Goal: Navigation & Orientation: Find specific page/section

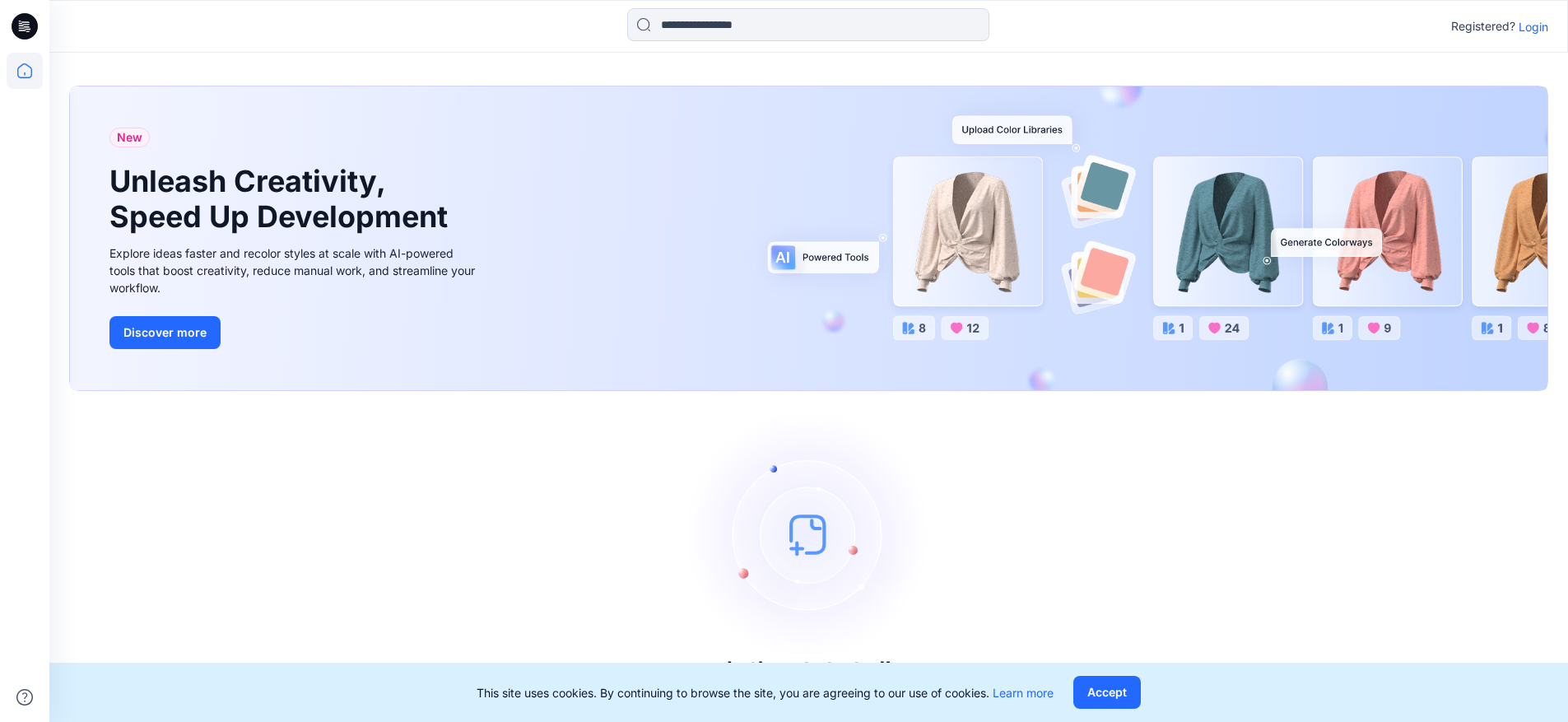
click at [1535, 28] on p "Login" at bounding box center [1534, 27] width 30 height 17
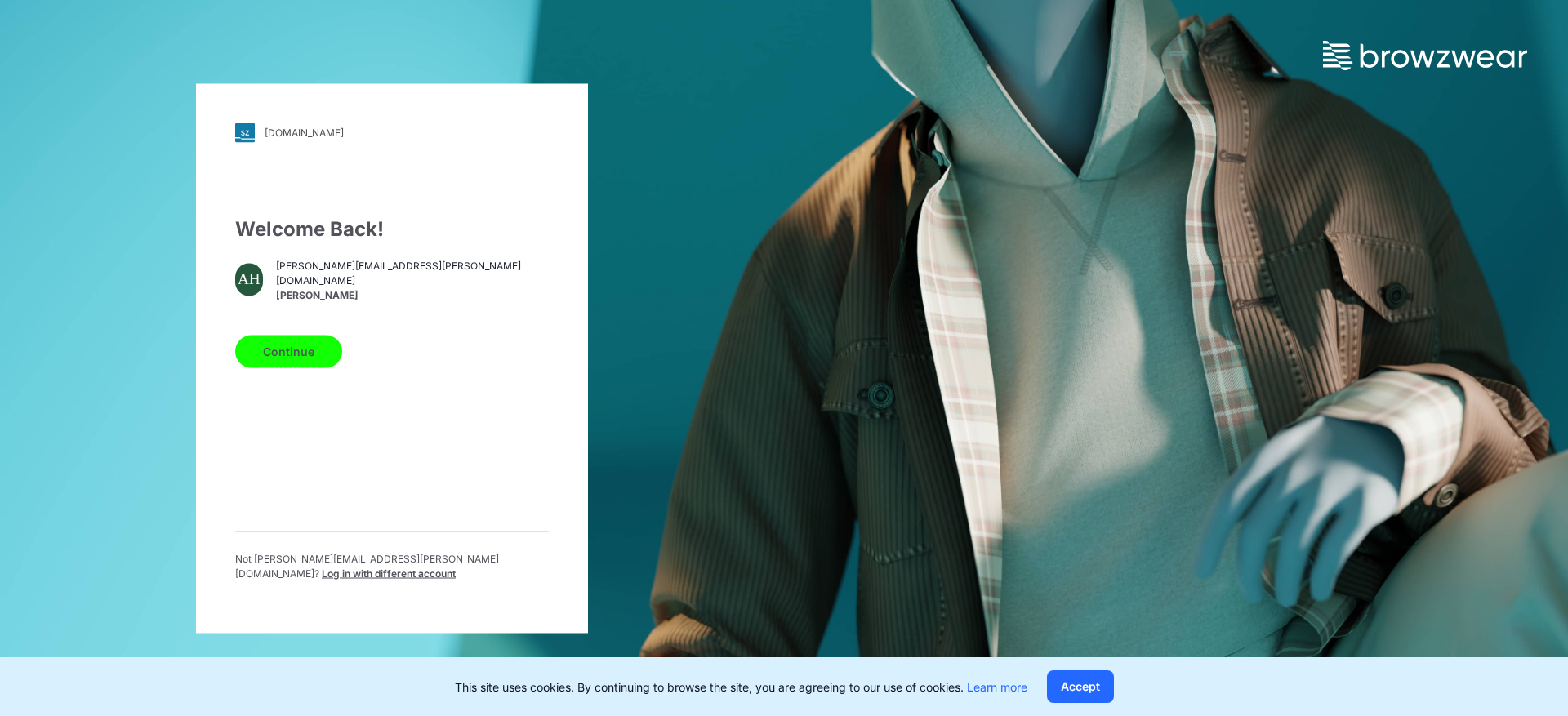
click at [274, 342] on button "Continue" at bounding box center [289, 351] width 107 height 33
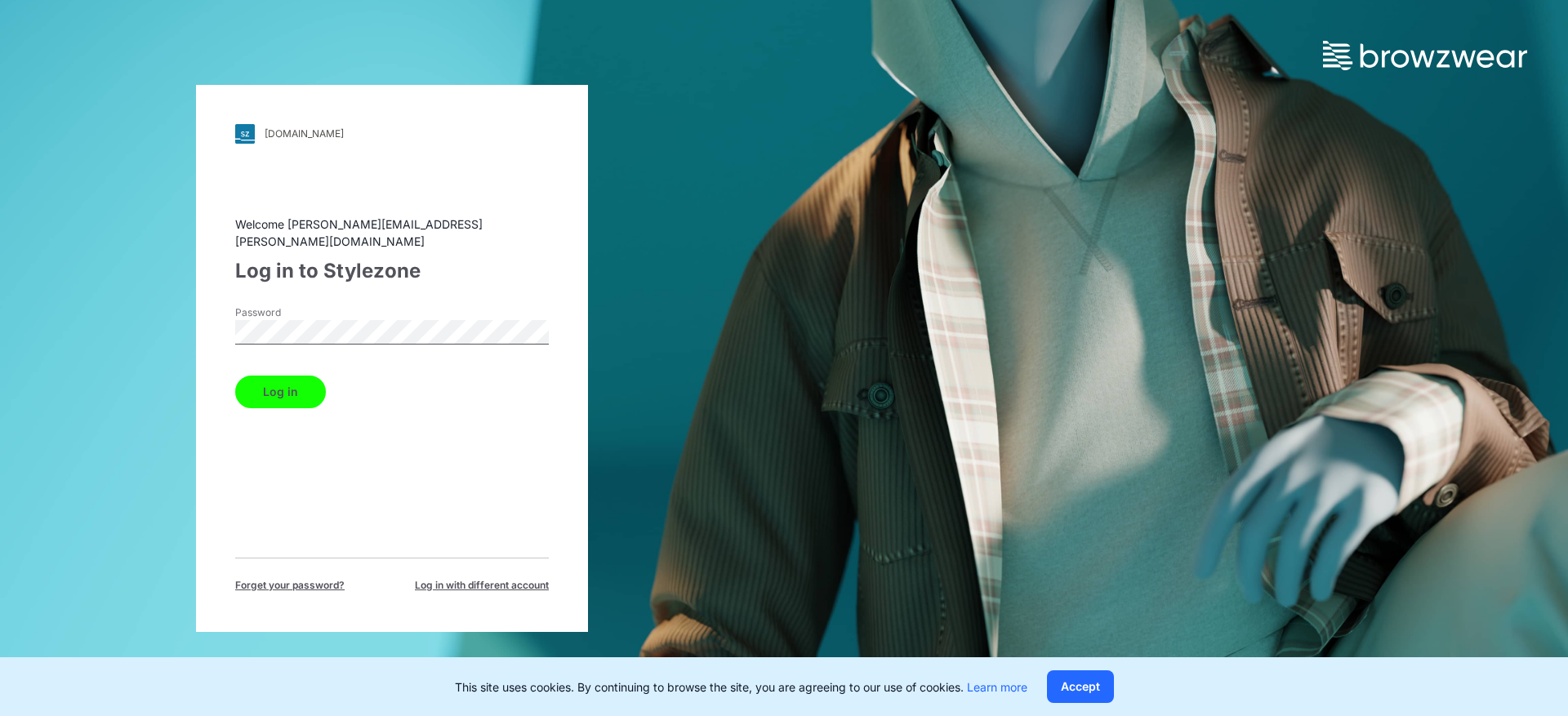
click at [250, 386] on button "Log in" at bounding box center [281, 392] width 91 height 33
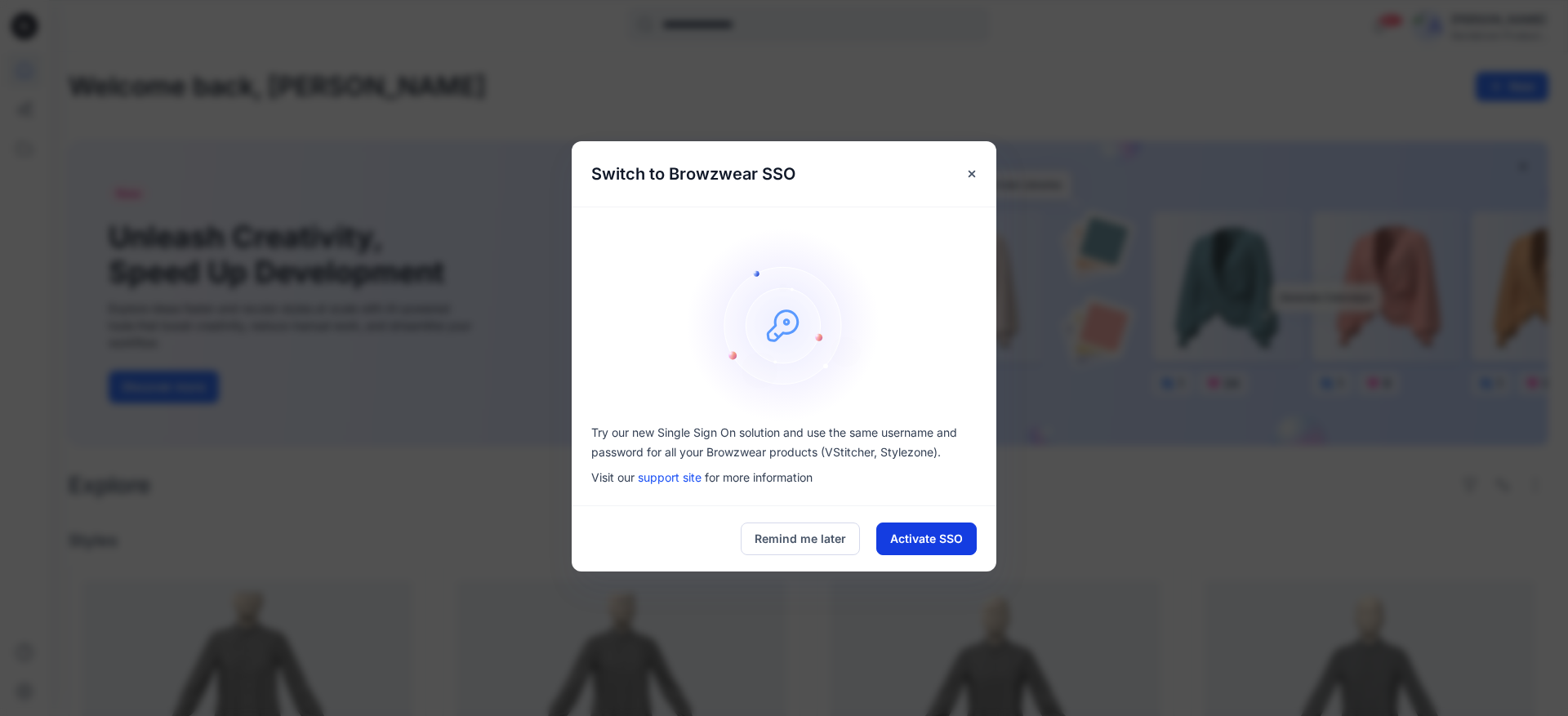
click at [927, 552] on button "Activate SSO" at bounding box center [927, 539] width 101 height 33
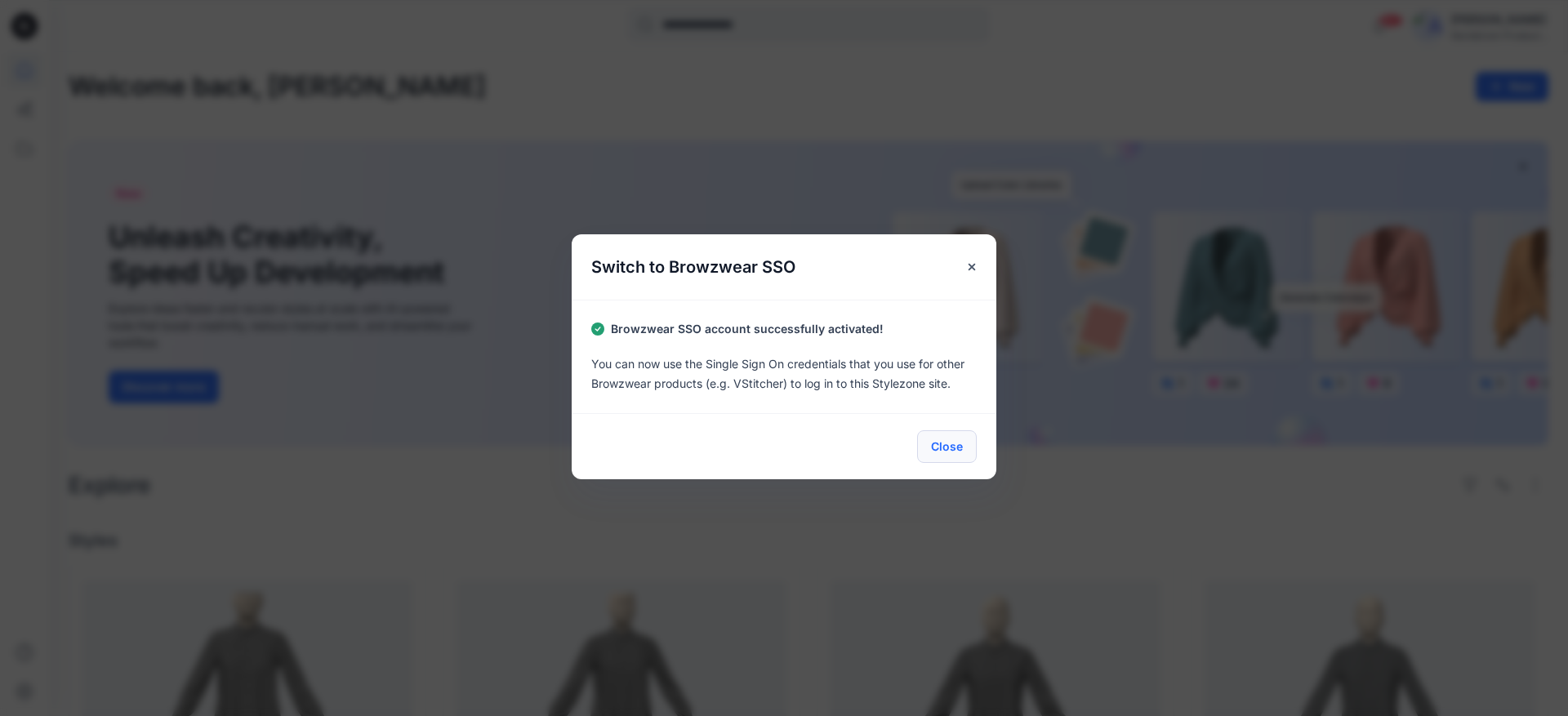
click at [930, 438] on button "Close" at bounding box center [947, 447] width 59 height 33
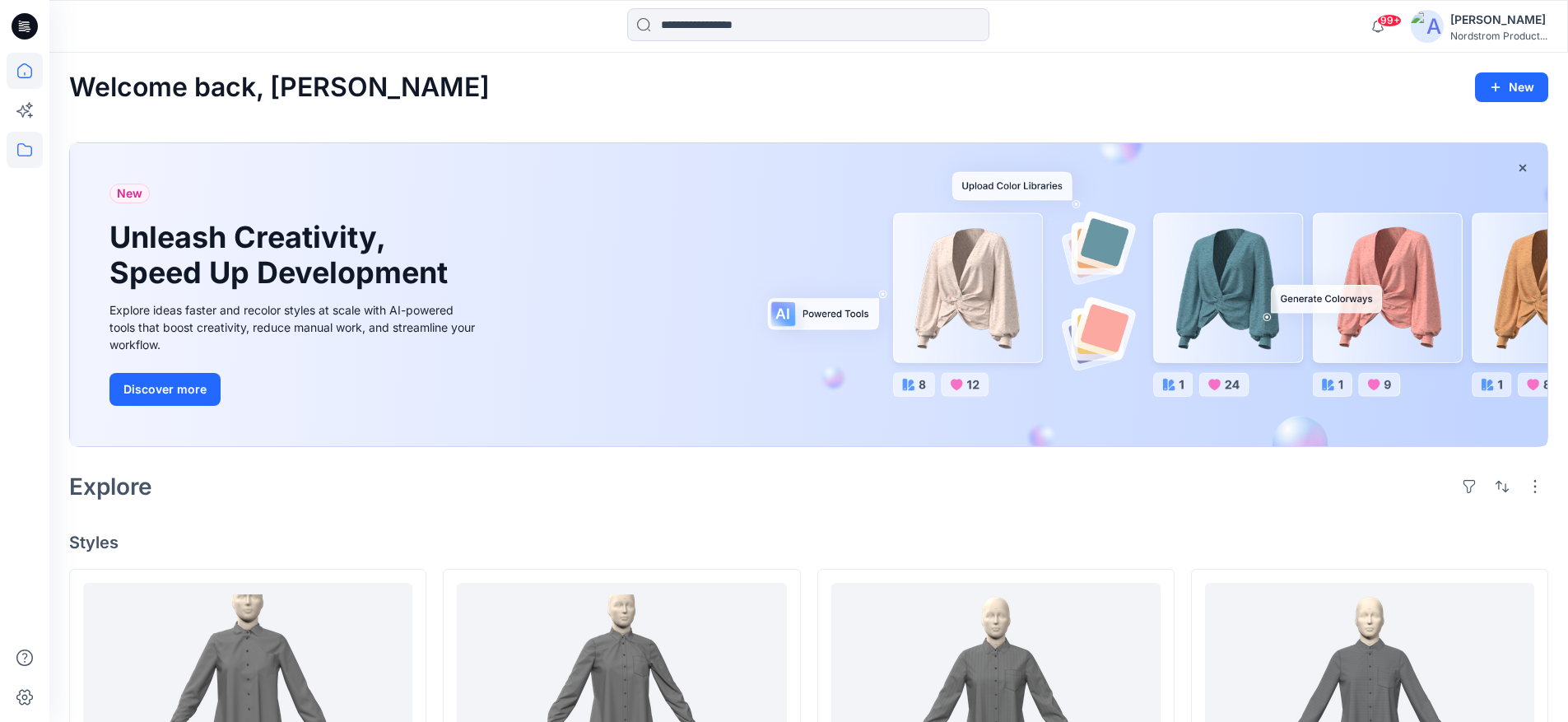
click at [7, 147] on icon at bounding box center [25, 150] width 37 height 37
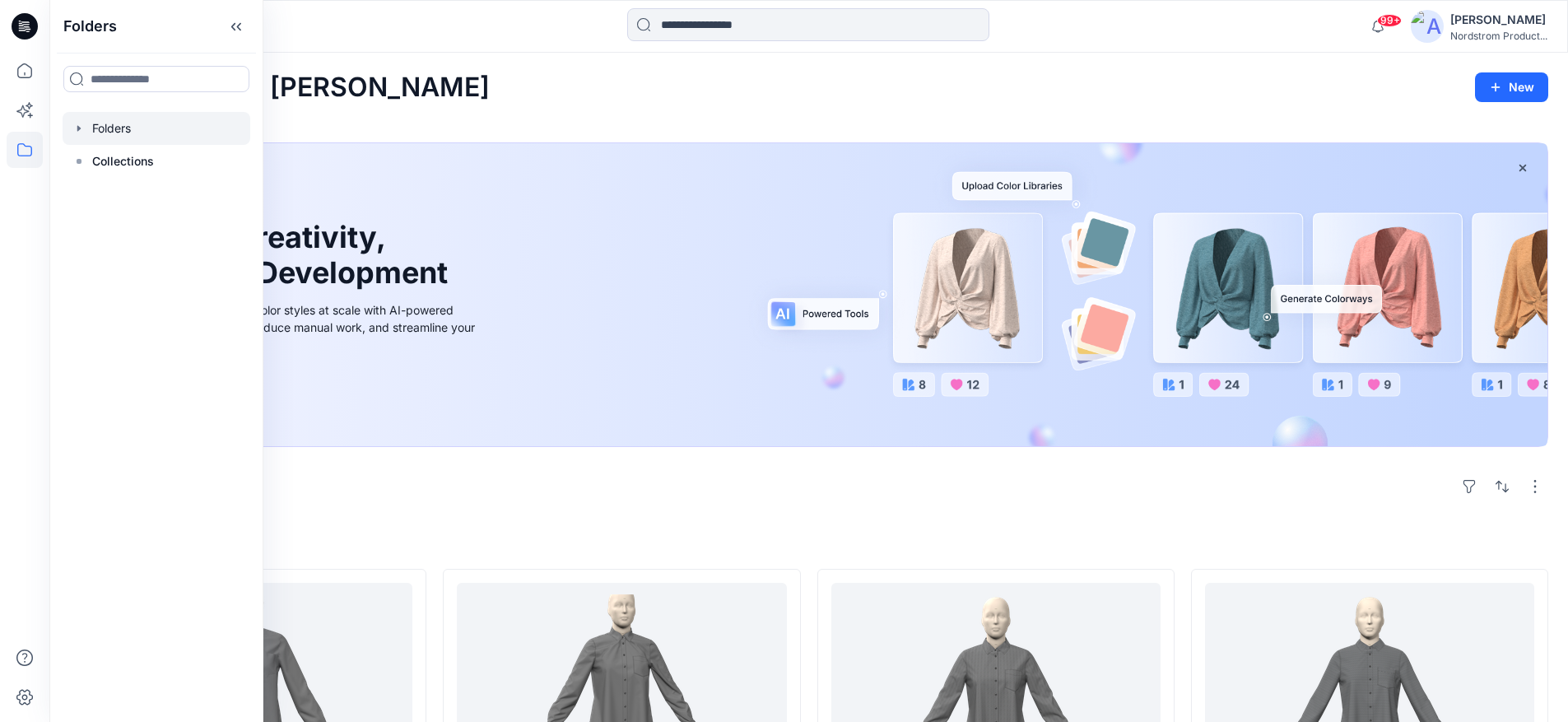
click at [81, 130] on icon "button" at bounding box center [79, 129] width 13 height 13
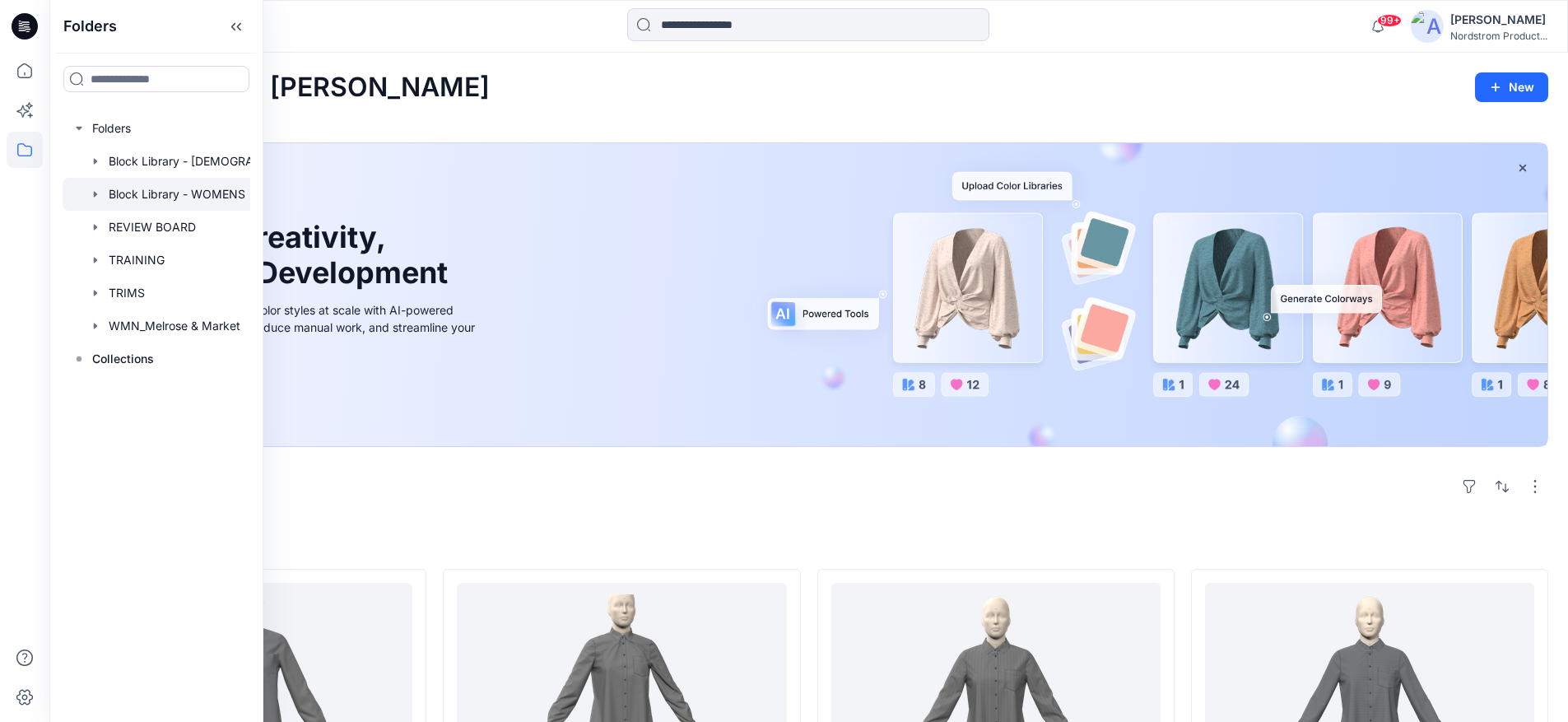
click at [89, 192] on icon "button" at bounding box center [96, 194] width 13 height 13
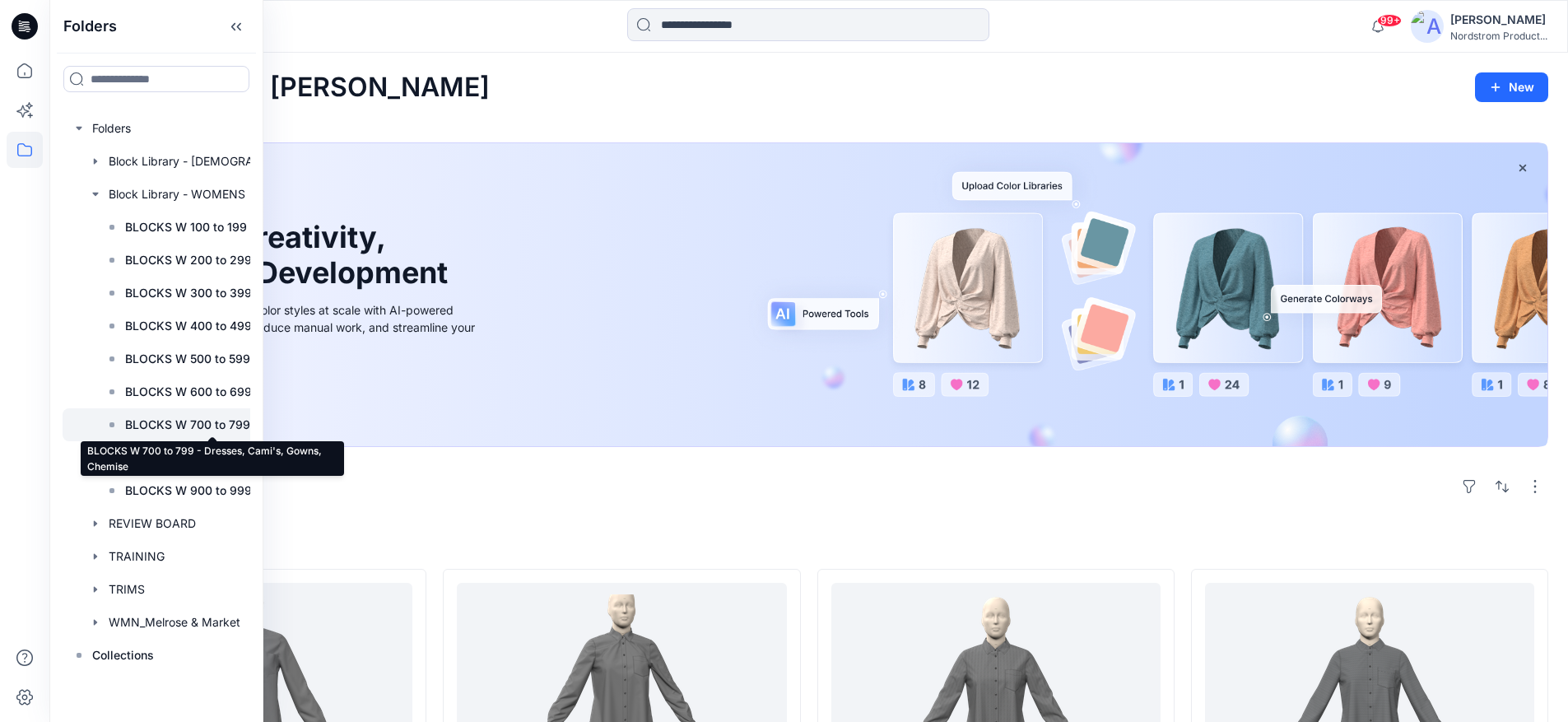
click at [222, 431] on p "BLOCKS W 700 to 799 - Dresses, Cami's, Gowns, Chemise" at bounding box center [213, 425] width 174 height 20
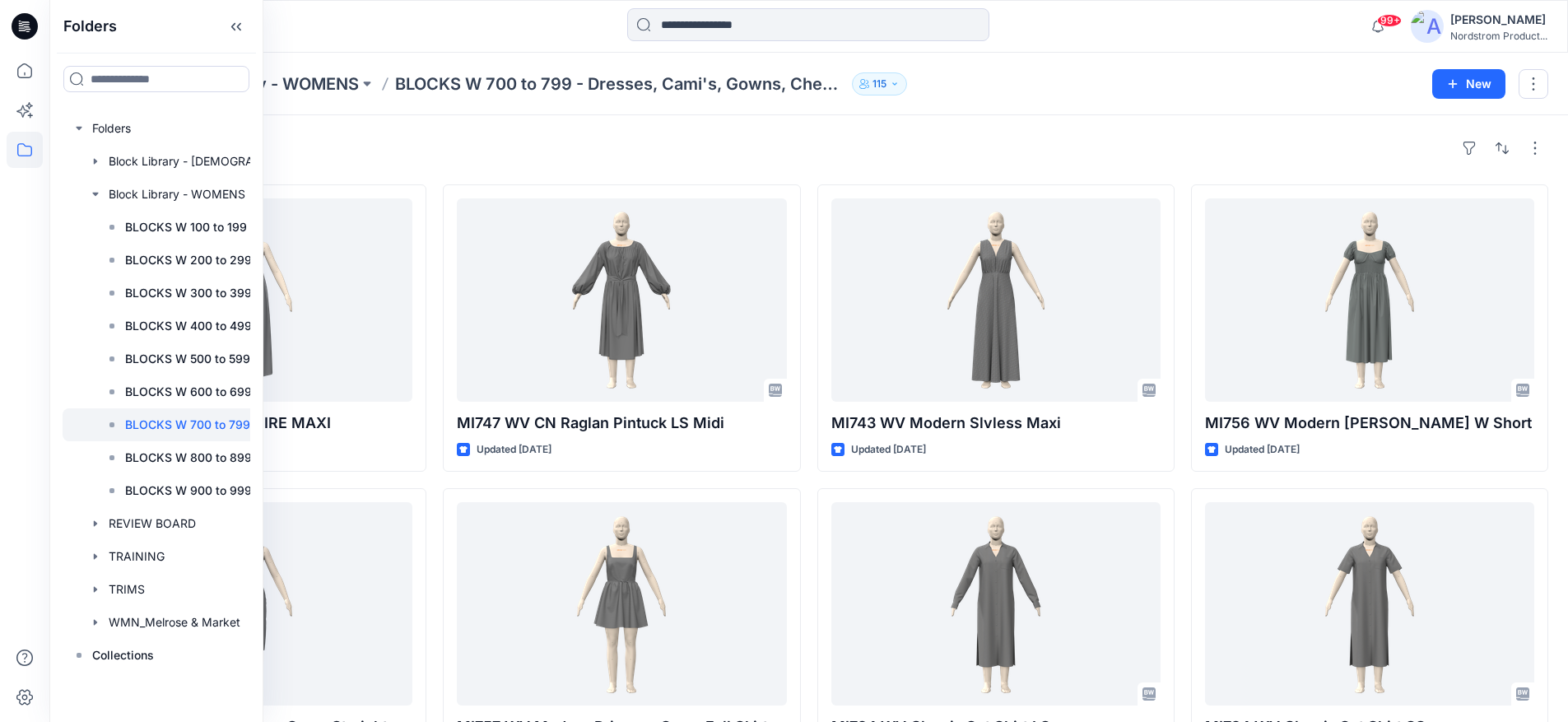
click at [776, 152] on div "Styles" at bounding box center [808, 149] width 1479 height 27
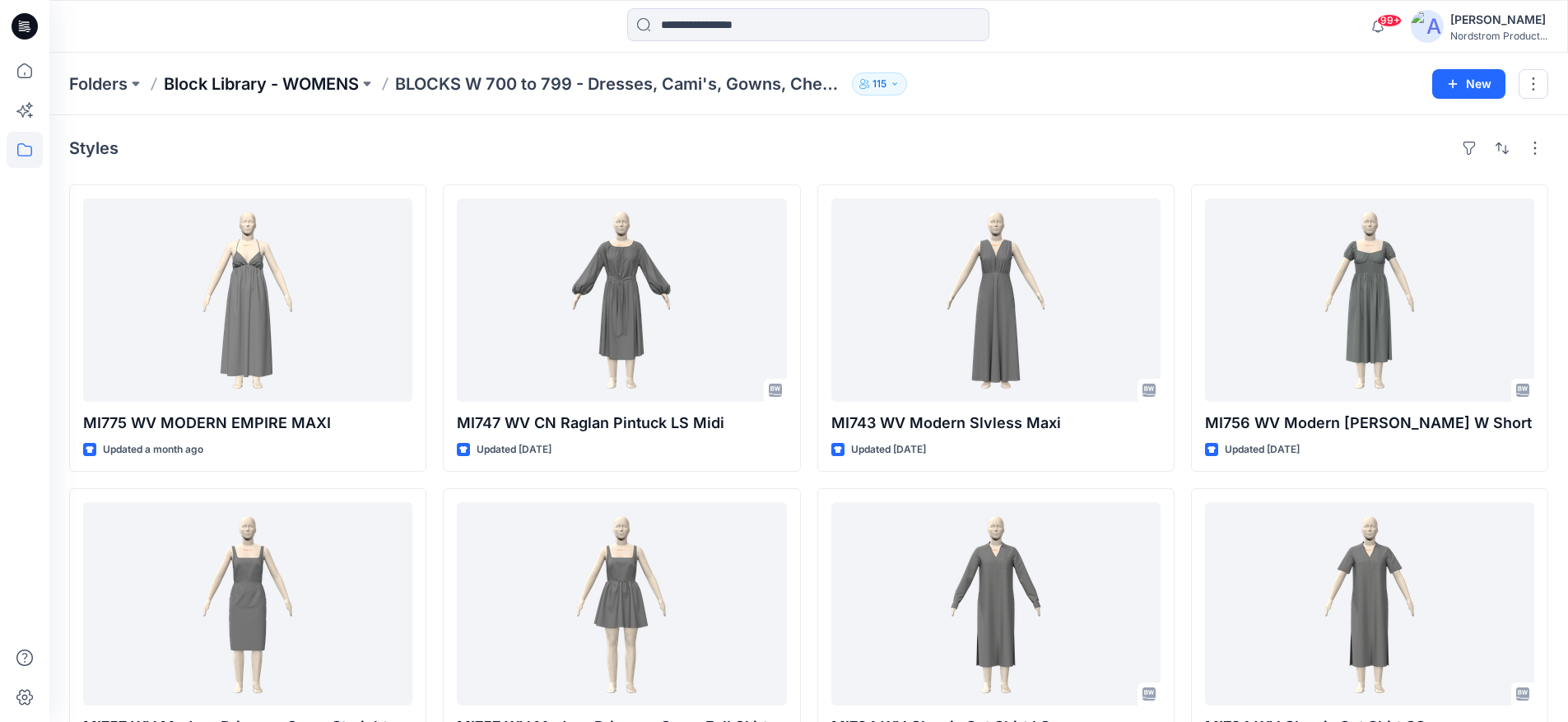
click at [281, 82] on p "Block Library - WOMENS" at bounding box center [261, 84] width 195 height 23
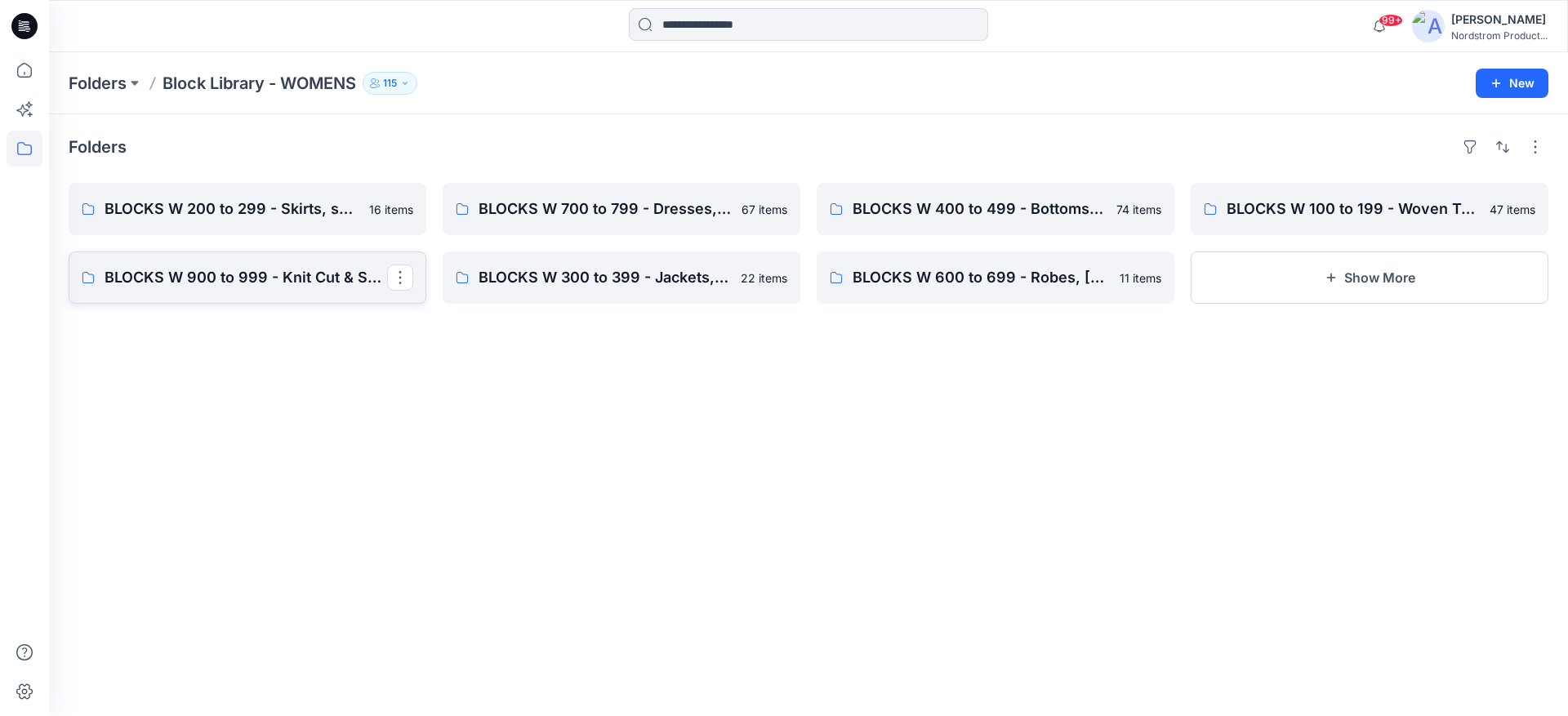
click at [198, 289] on link "BLOCKS W 900 to 999 - Knit Cut & Sew Tops" at bounding box center [247, 277] width 358 height 52
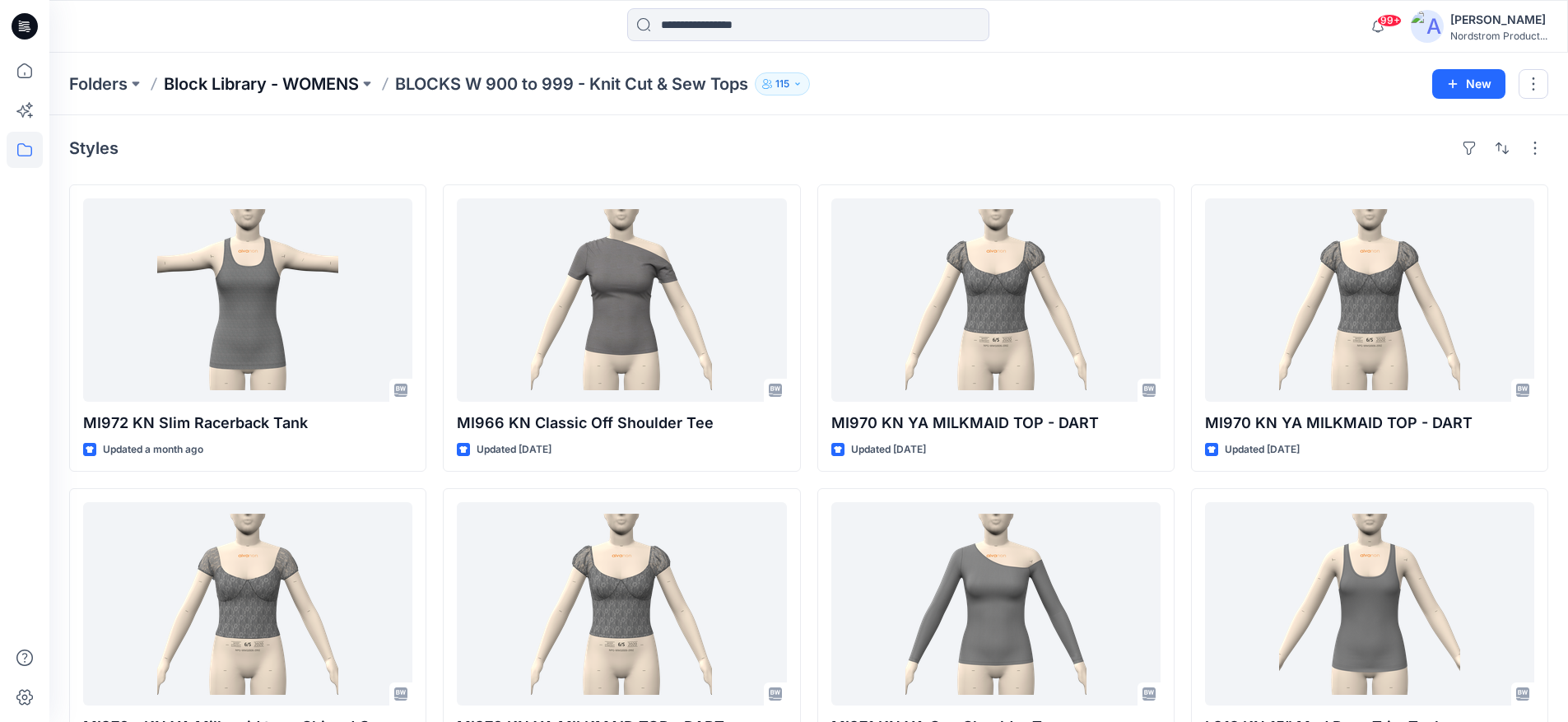
click at [277, 84] on p "Block Library - WOMENS" at bounding box center [261, 84] width 195 height 23
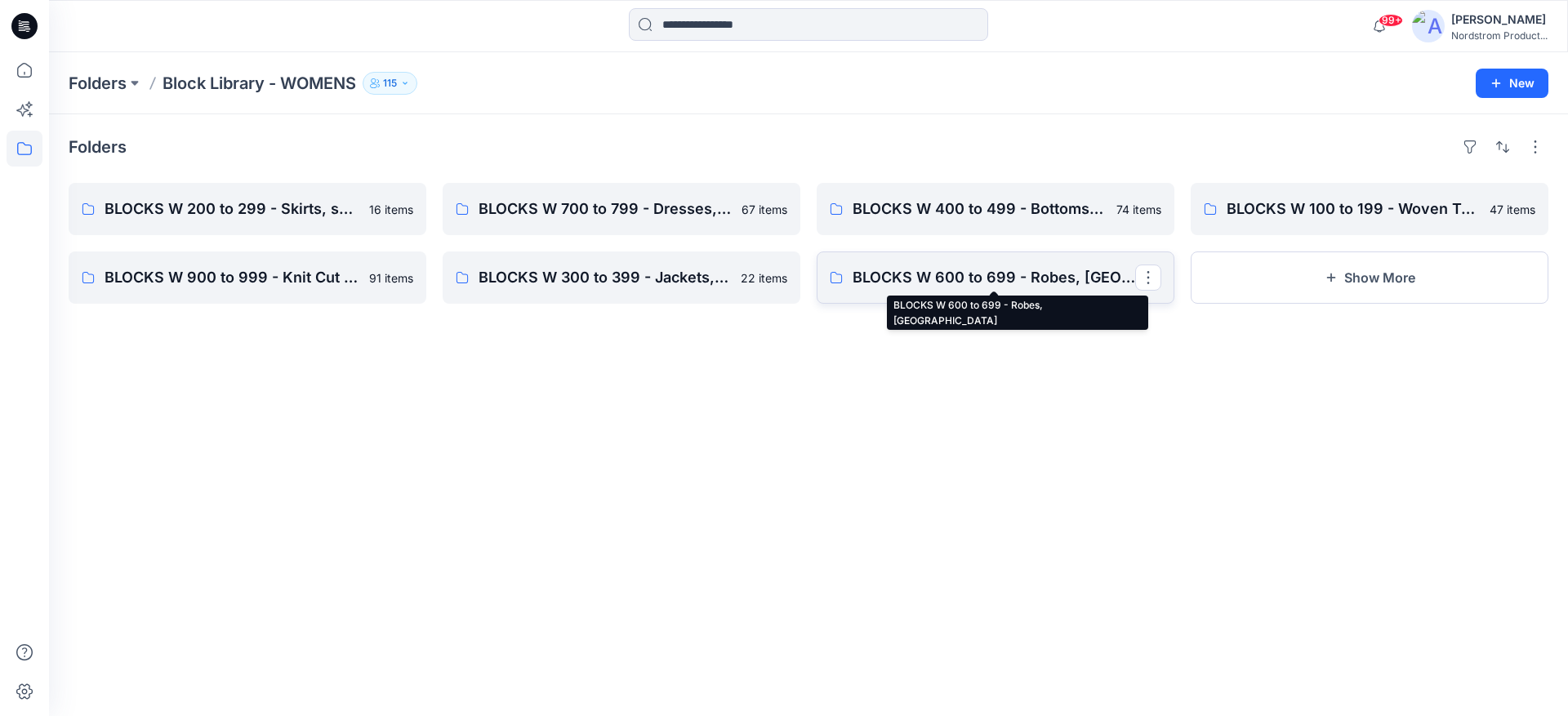
click at [1079, 283] on p "BLOCKS W 600 to 699 - Robes, [GEOGRAPHIC_DATA]" at bounding box center [994, 278] width 283 height 23
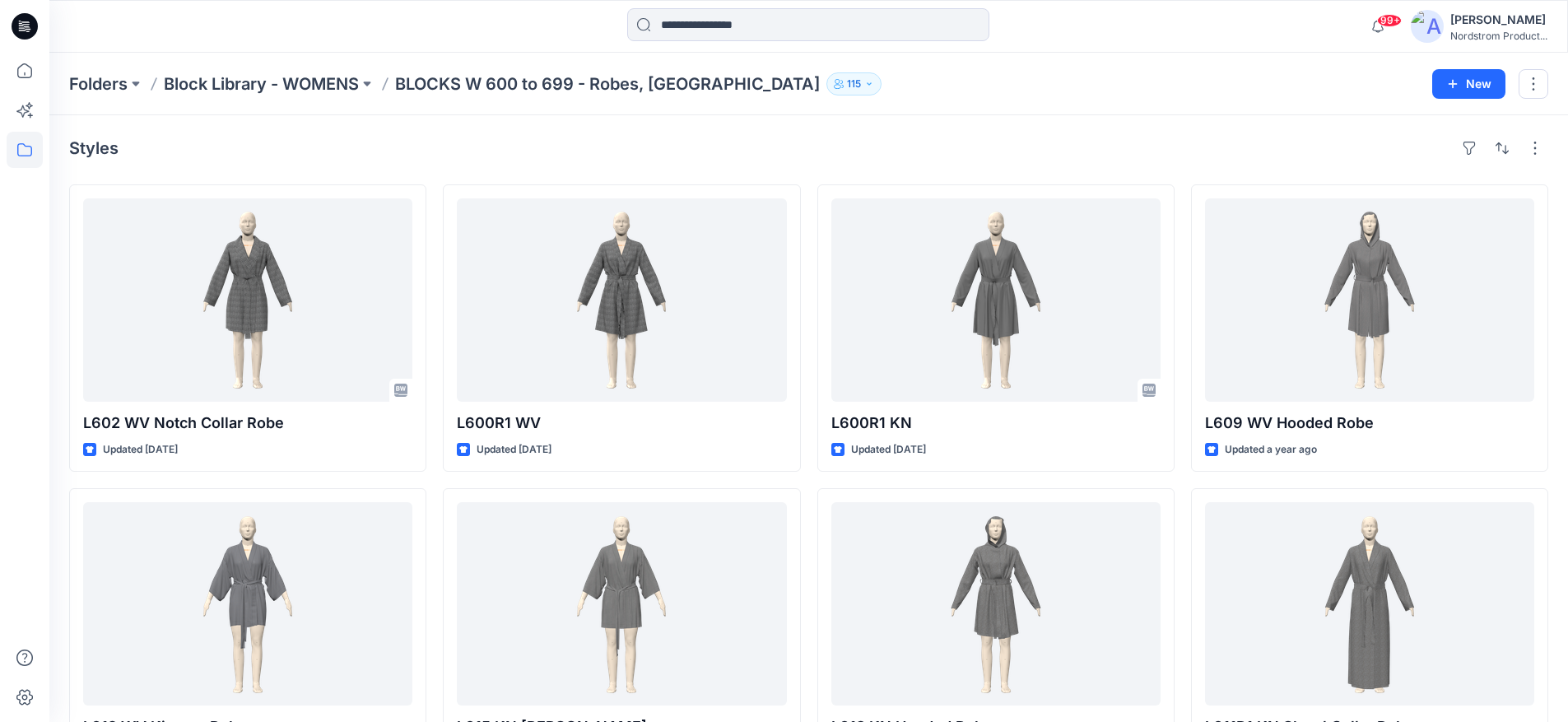
click at [228, 56] on div "[GEOGRAPHIC_DATA] - WOMENS BLOCKS W 600 to 699 - Robes, Wearables 115 New" at bounding box center [808, 83] width 1519 height 62
click at [233, 96] on div "[GEOGRAPHIC_DATA] - WOMENS BLOCKS W 600 to 699 - Robes, Wearables 115 New" at bounding box center [808, 83] width 1519 height 62
click at [327, 83] on p "Block Library - WOMENS" at bounding box center [261, 84] width 195 height 23
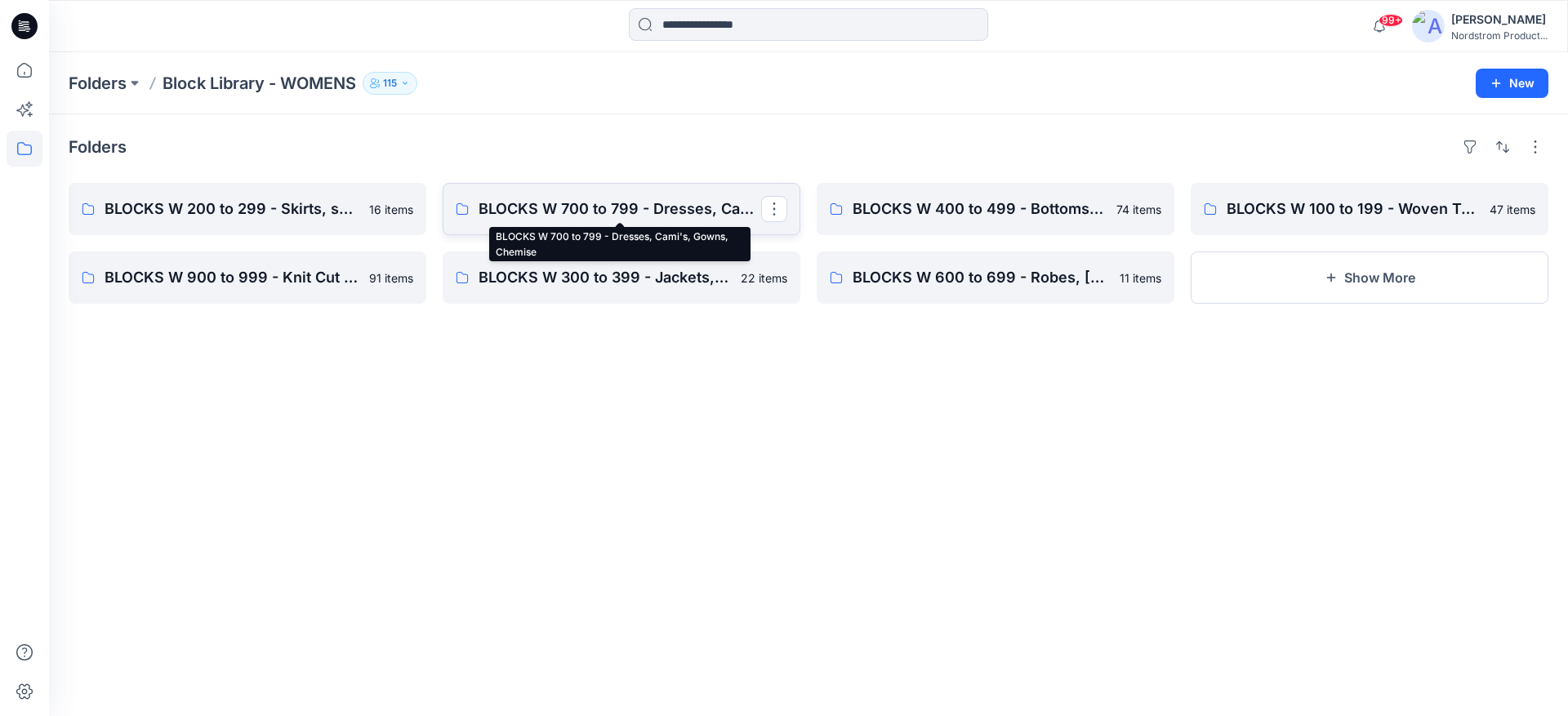
click at [655, 208] on p "BLOCKS W 700 to 799 - Dresses, Cami's, Gowns, Chemise" at bounding box center [620, 209] width 283 height 23
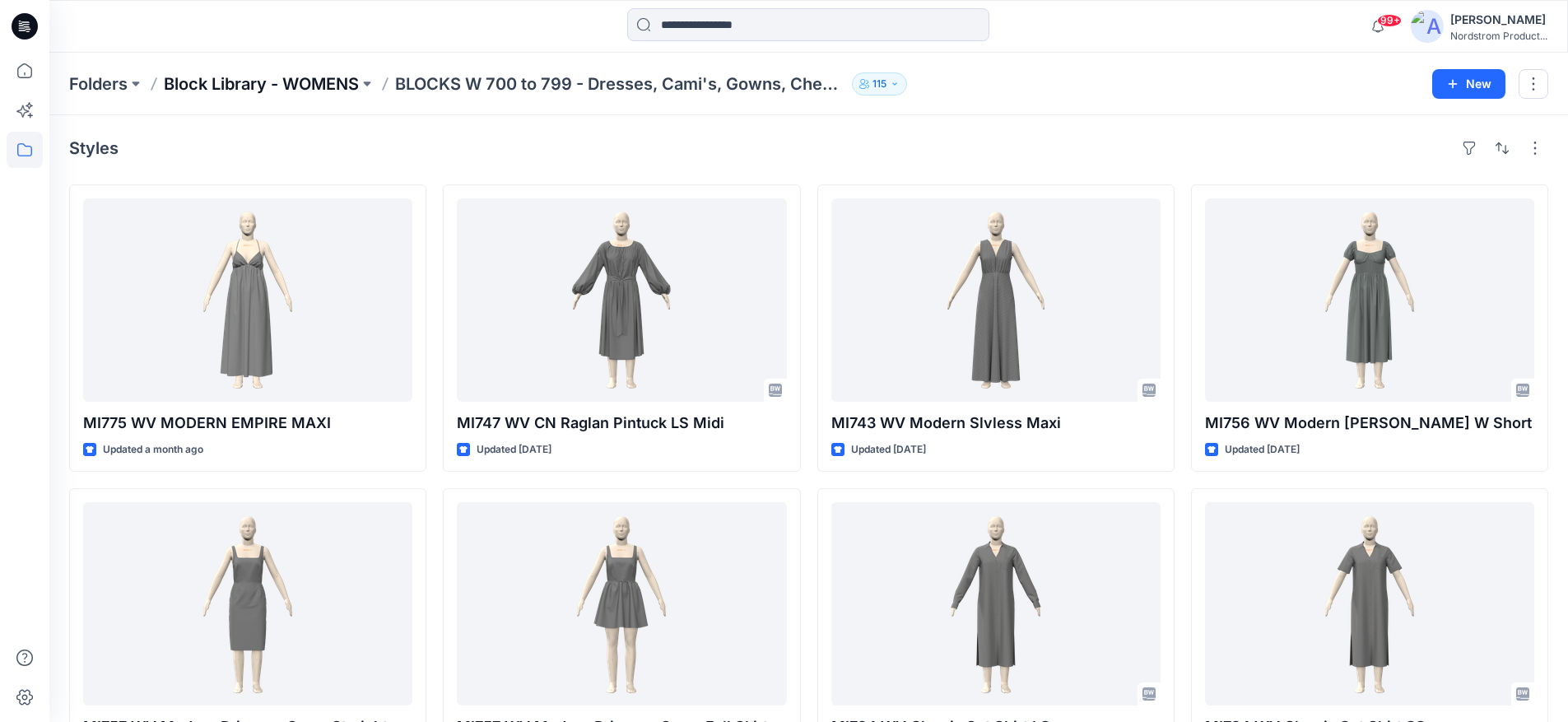
click at [298, 79] on p "Block Library - WOMENS" at bounding box center [261, 84] width 195 height 23
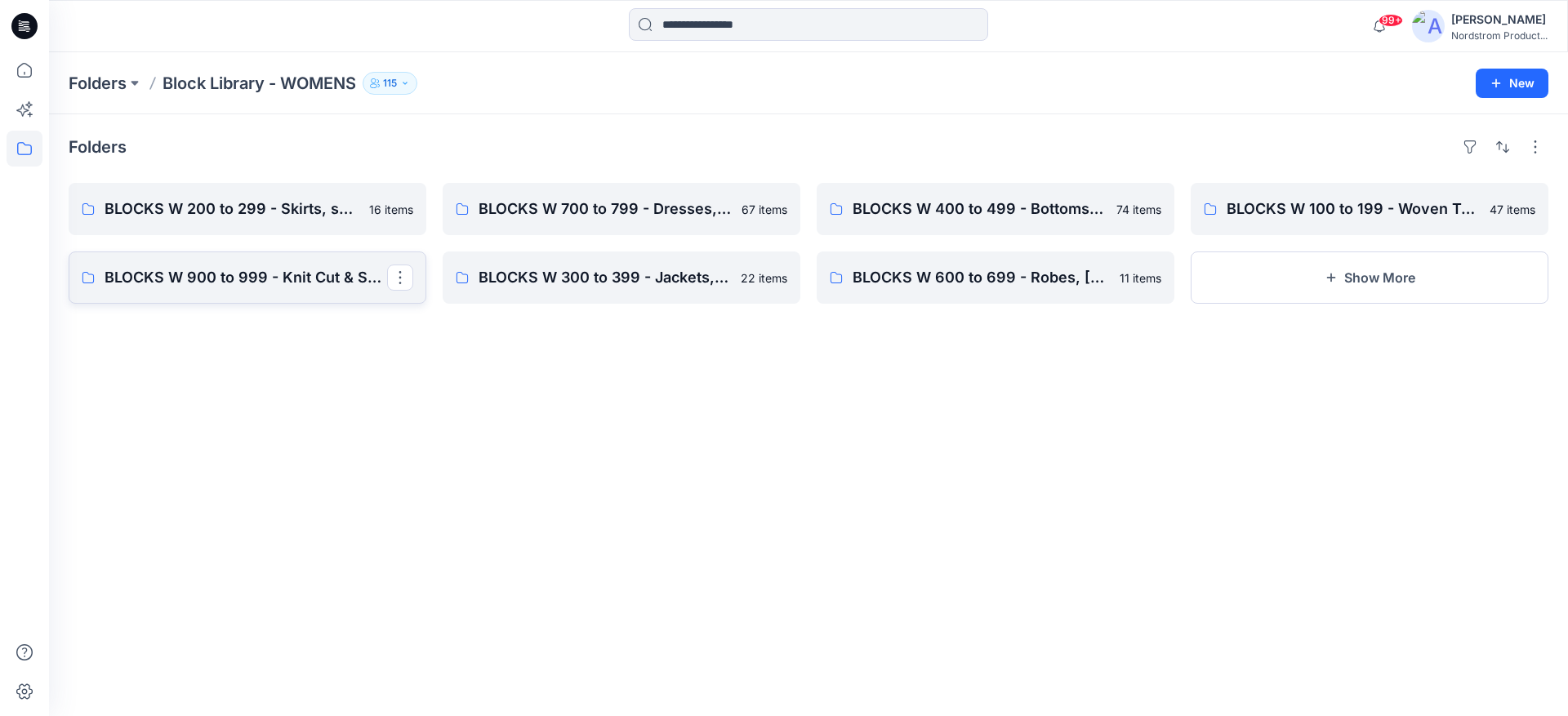
click at [260, 269] on p "BLOCKS W 900 to 999 - Knit Cut & Sew Tops" at bounding box center [246, 278] width 283 height 23
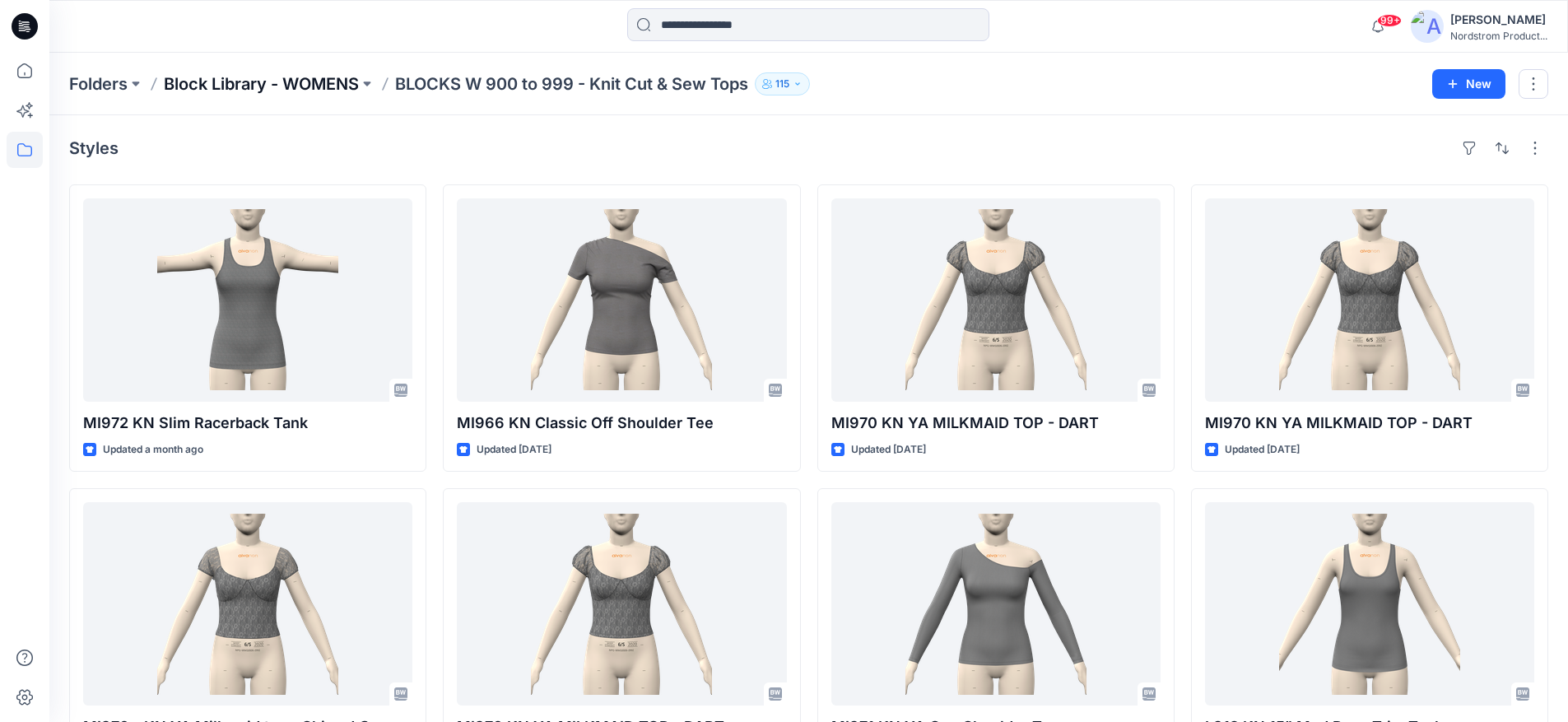
click at [247, 83] on p "Block Library - WOMENS" at bounding box center [261, 84] width 195 height 23
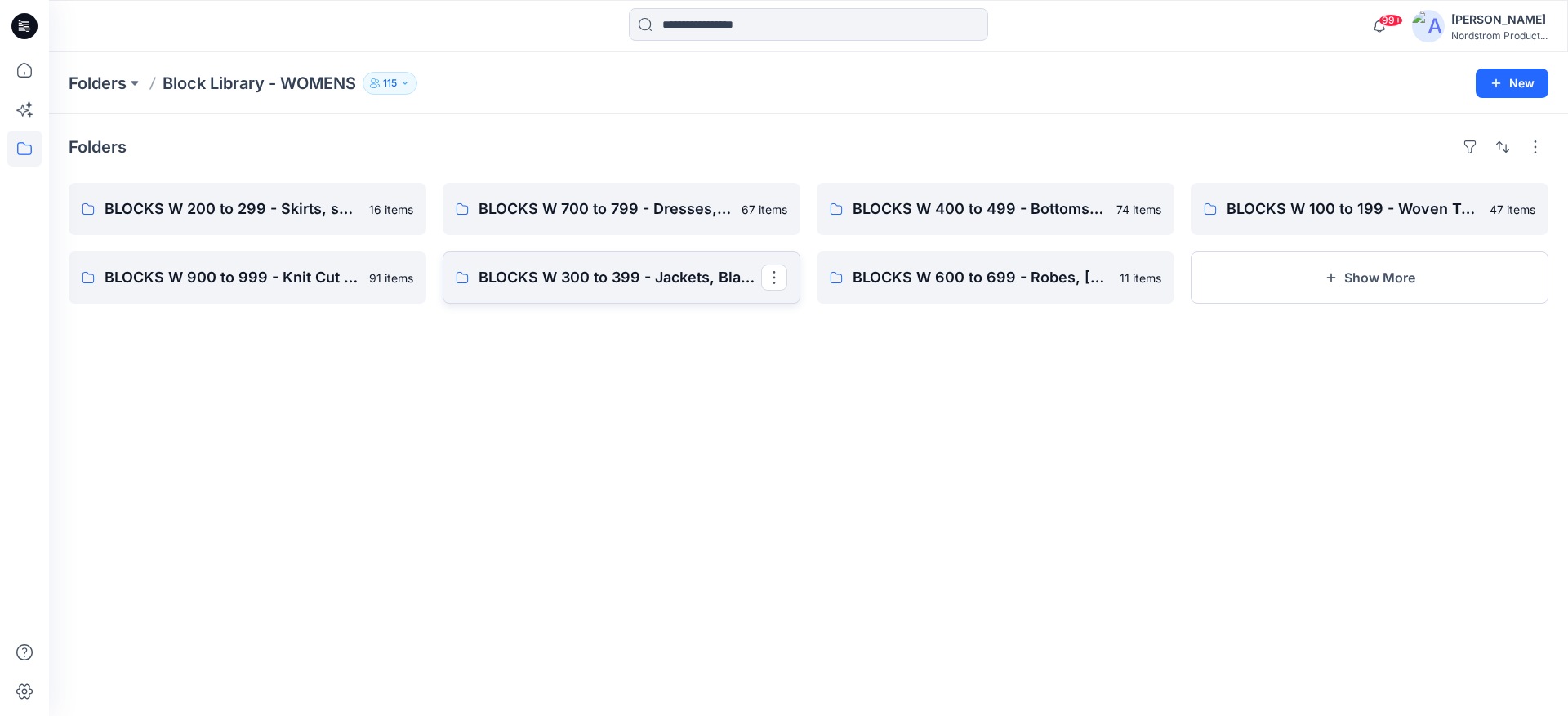
click at [515, 264] on link "BLOCKS W 300 to 399 - Jackets, Blazers, Outerwear, Sportscoat, Vest" at bounding box center [621, 277] width 358 height 52
